Goal: Task Accomplishment & Management: Use online tool/utility

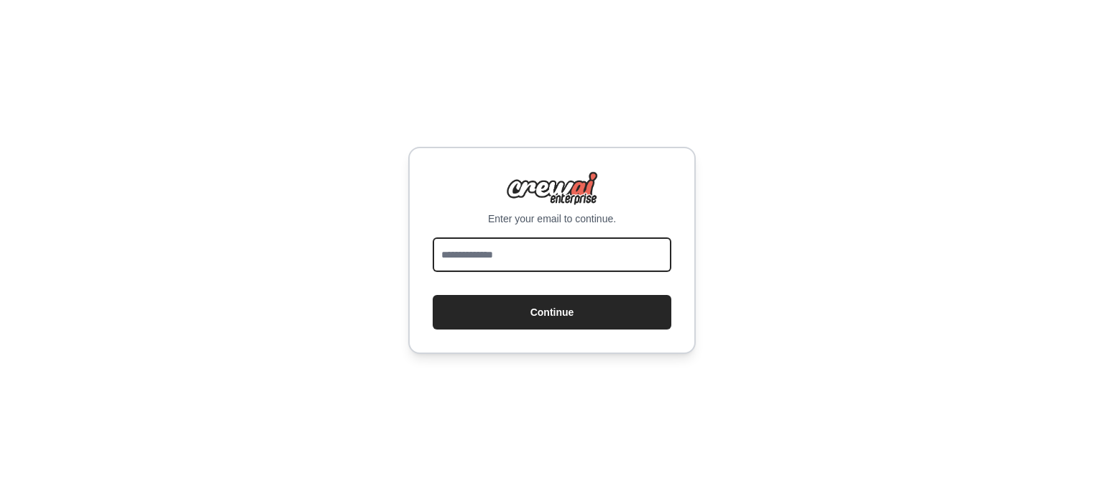
click at [456, 238] on input "email" at bounding box center [552, 254] width 239 height 35
paste input "**********"
type input "**********"
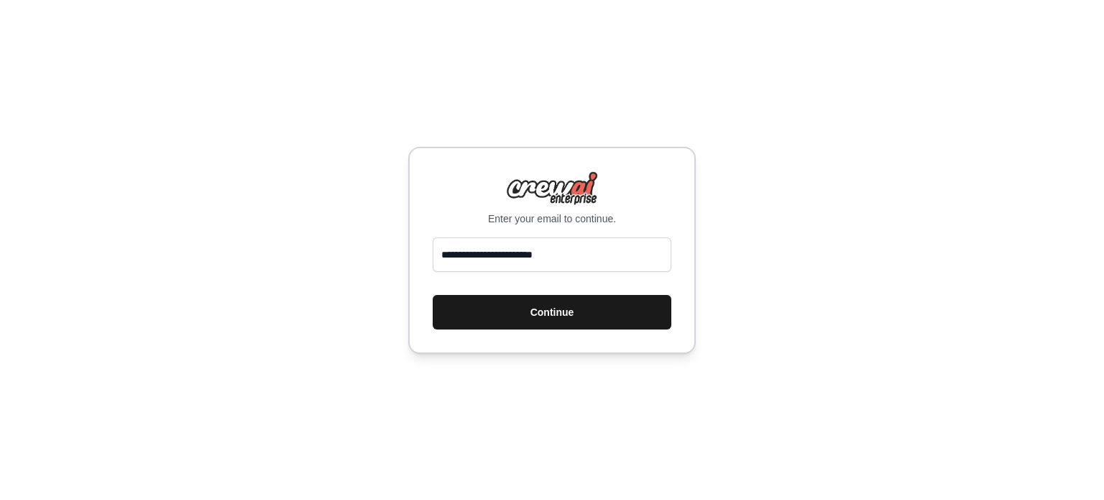
click at [484, 315] on button "Continue" at bounding box center [552, 312] width 239 height 35
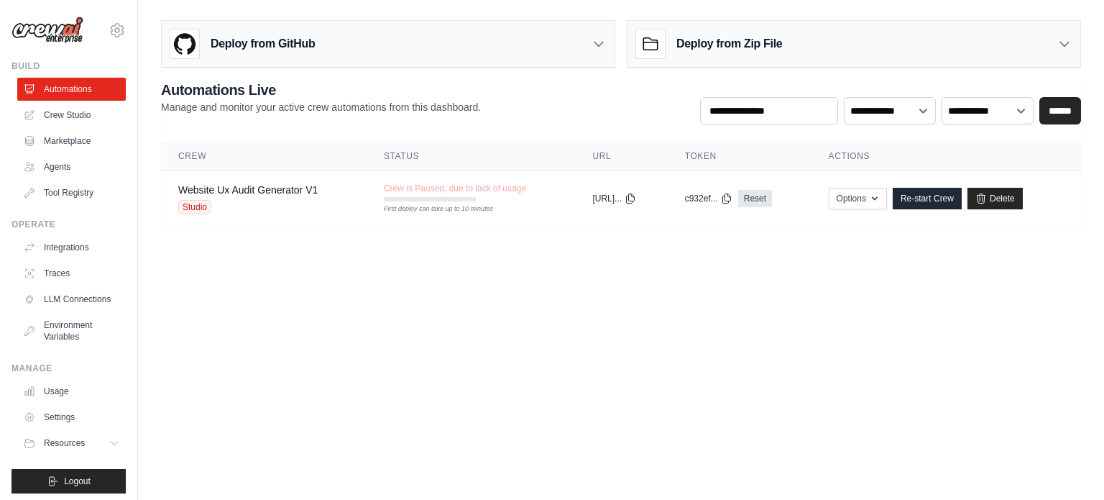
click at [623, 279] on body "[EMAIL_ADDRESS][DOMAIN_NAME] Settings Build Automations Crew Studio" at bounding box center [552, 250] width 1104 height 500
click at [700, 285] on body "[EMAIL_ADDRESS][DOMAIN_NAME] Settings Build Automations Crew Studio" at bounding box center [552, 250] width 1104 height 500
click at [418, 189] on span "Crew is Paused, due to lack of usage" at bounding box center [455, 189] width 142 height 12
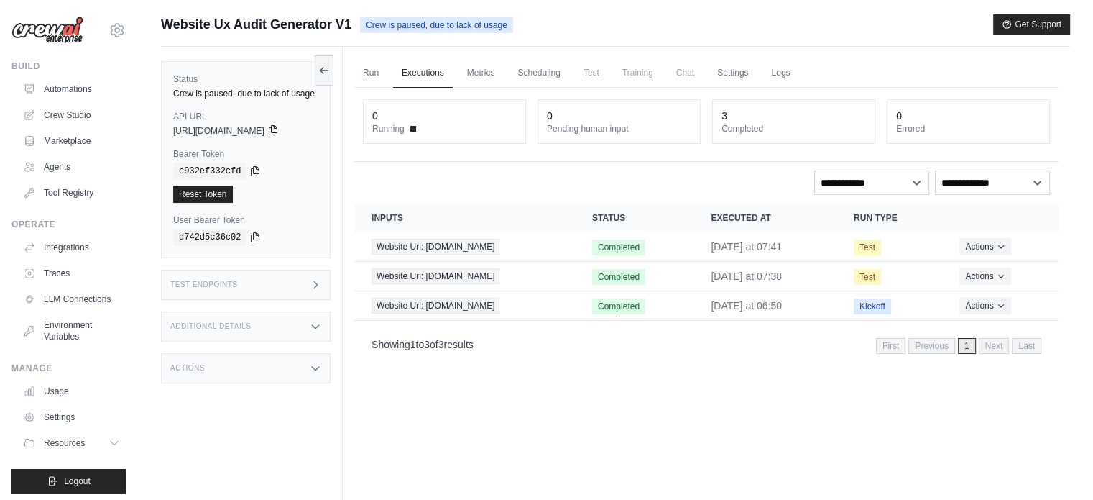
click at [277, 130] on icon at bounding box center [273, 130] width 8 height 9
click at [279, 135] on icon at bounding box center [273, 131] width 12 height 12
click at [251, 172] on icon at bounding box center [255, 171] width 12 height 12
click at [58, 84] on link "Automations" at bounding box center [73, 89] width 109 height 23
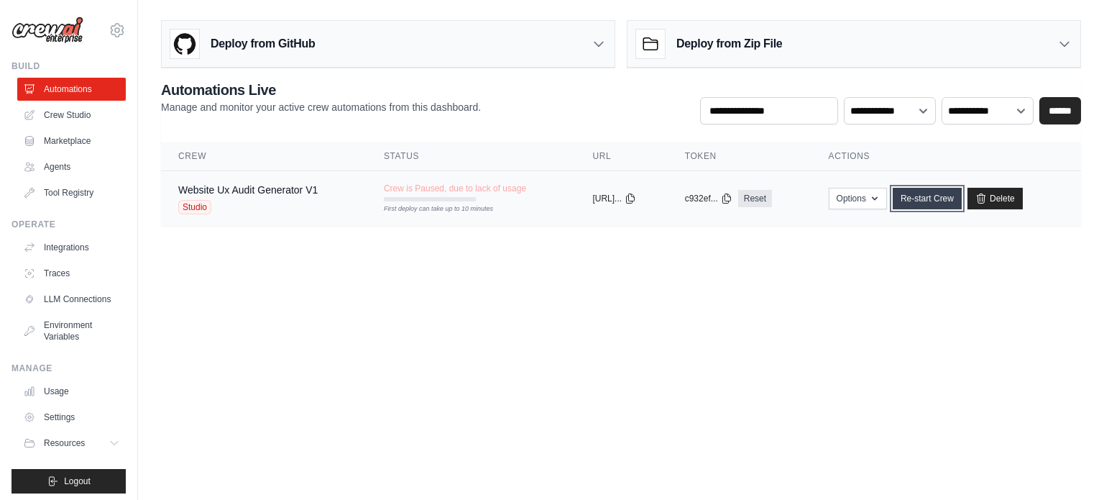
click at [938, 200] on link "Re-start Crew" at bounding box center [927, 199] width 69 height 22
